Goal: Check status: Check status

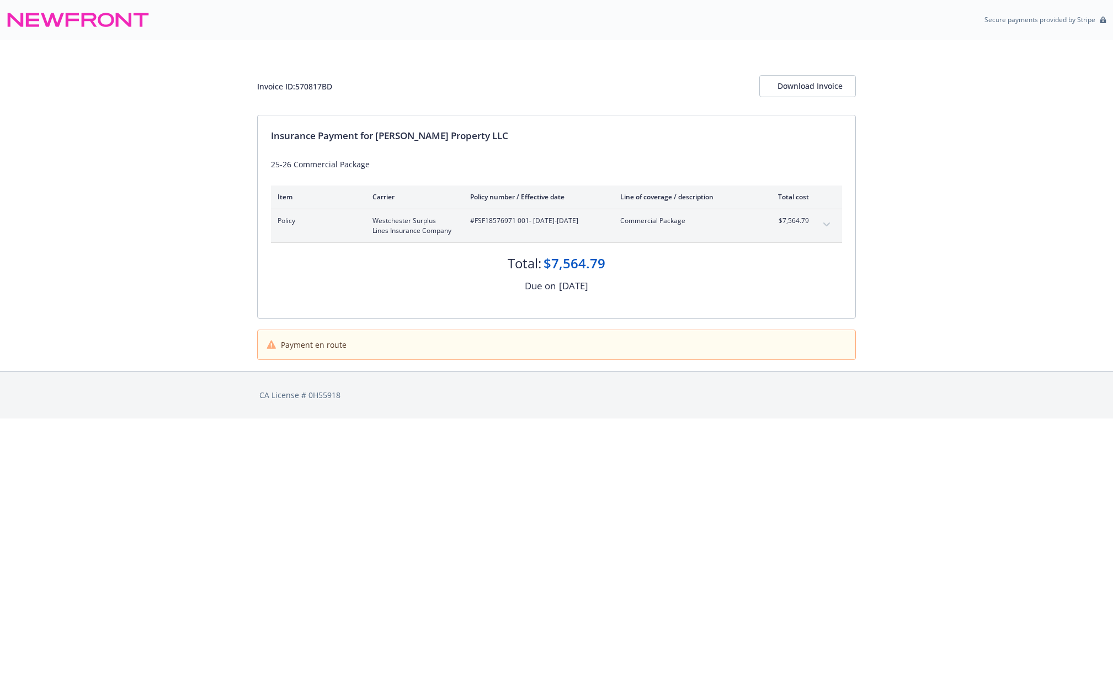
click at [830, 224] on icon "expand content" at bounding box center [827, 224] width 7 height 4
